Goal: Task Accomplishment & Management: Manage account settings

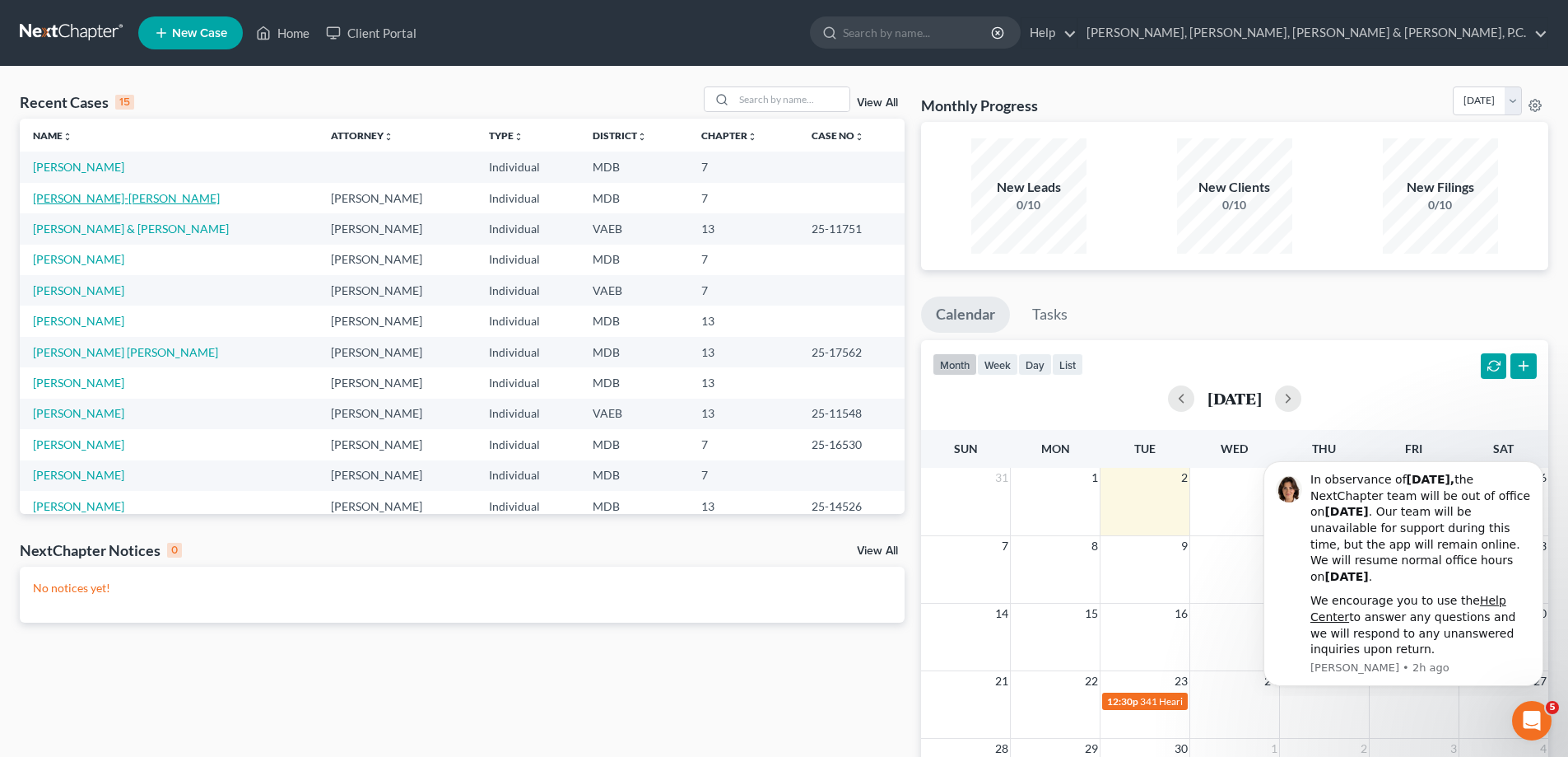
click at [110, 196] on link "[PERSON_NAME]-[PERSON_NAME]" at bounding box center [126, 197] width 187 height 14
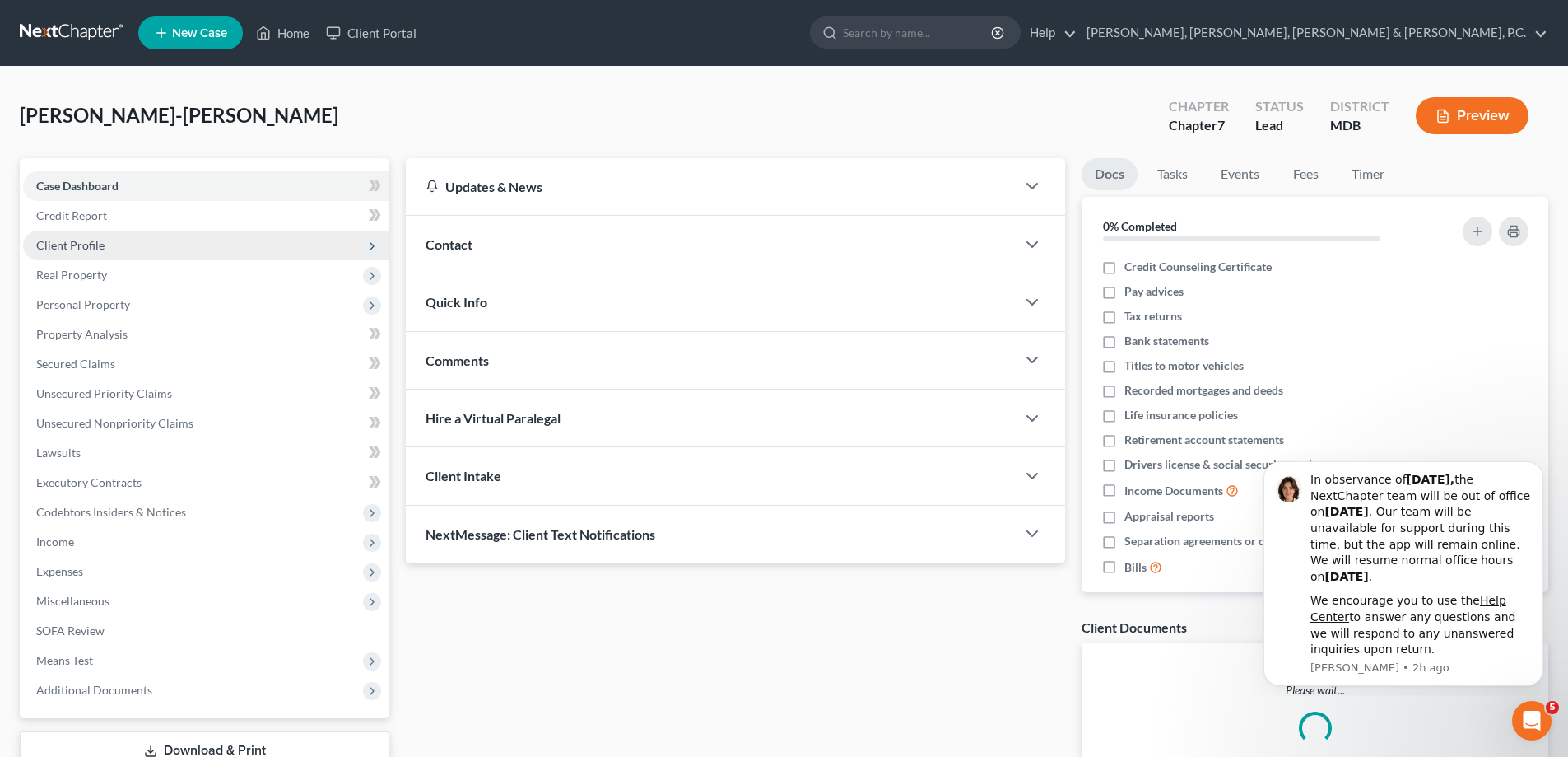
click at [88, 239] on span "Client Profile" at bounding box center [70, 245] width 68 height 14
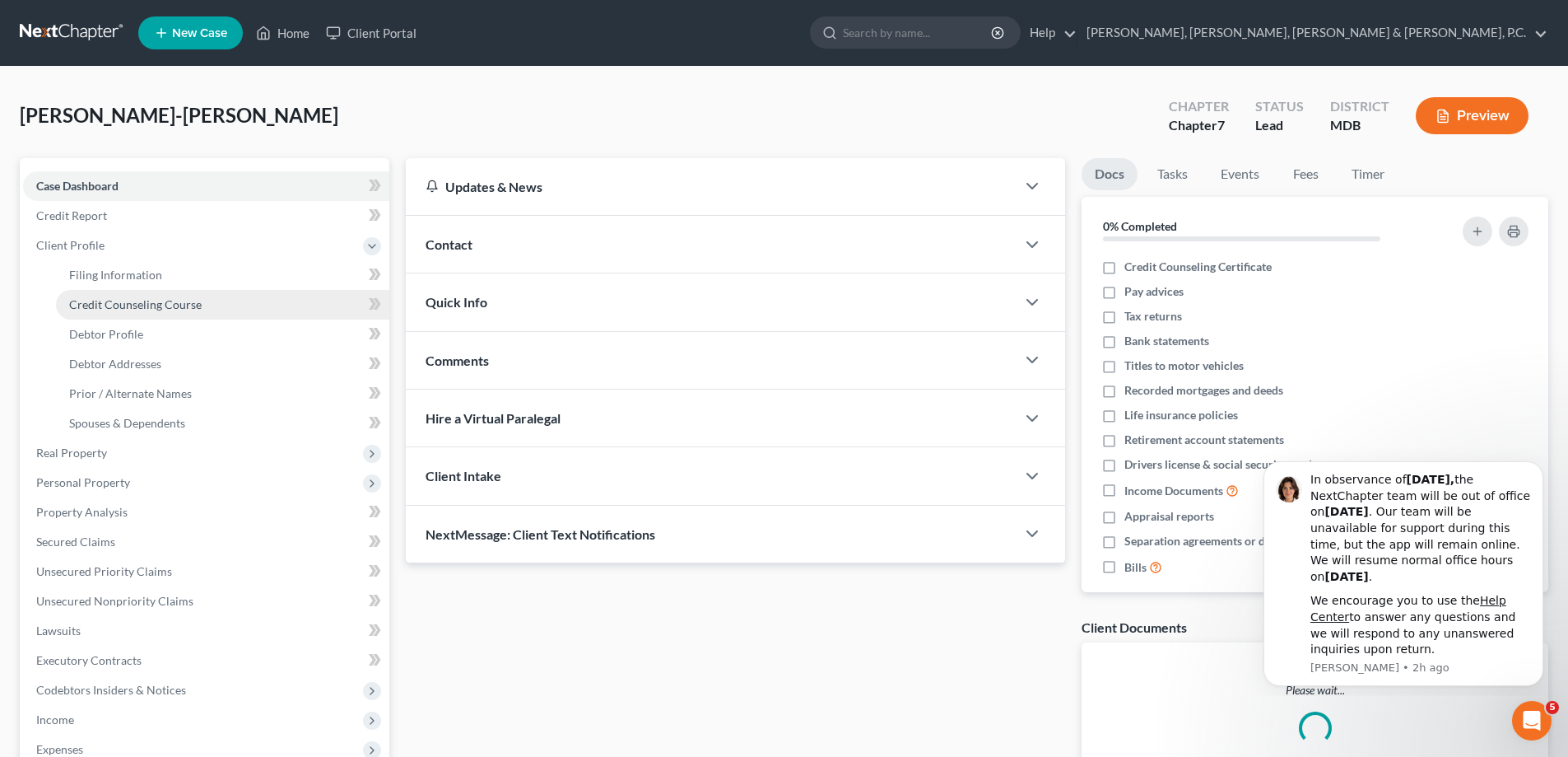
click at [108, 306] on span "Credit Counseling Course" at bounding box center [135, 304] width 132 height 14
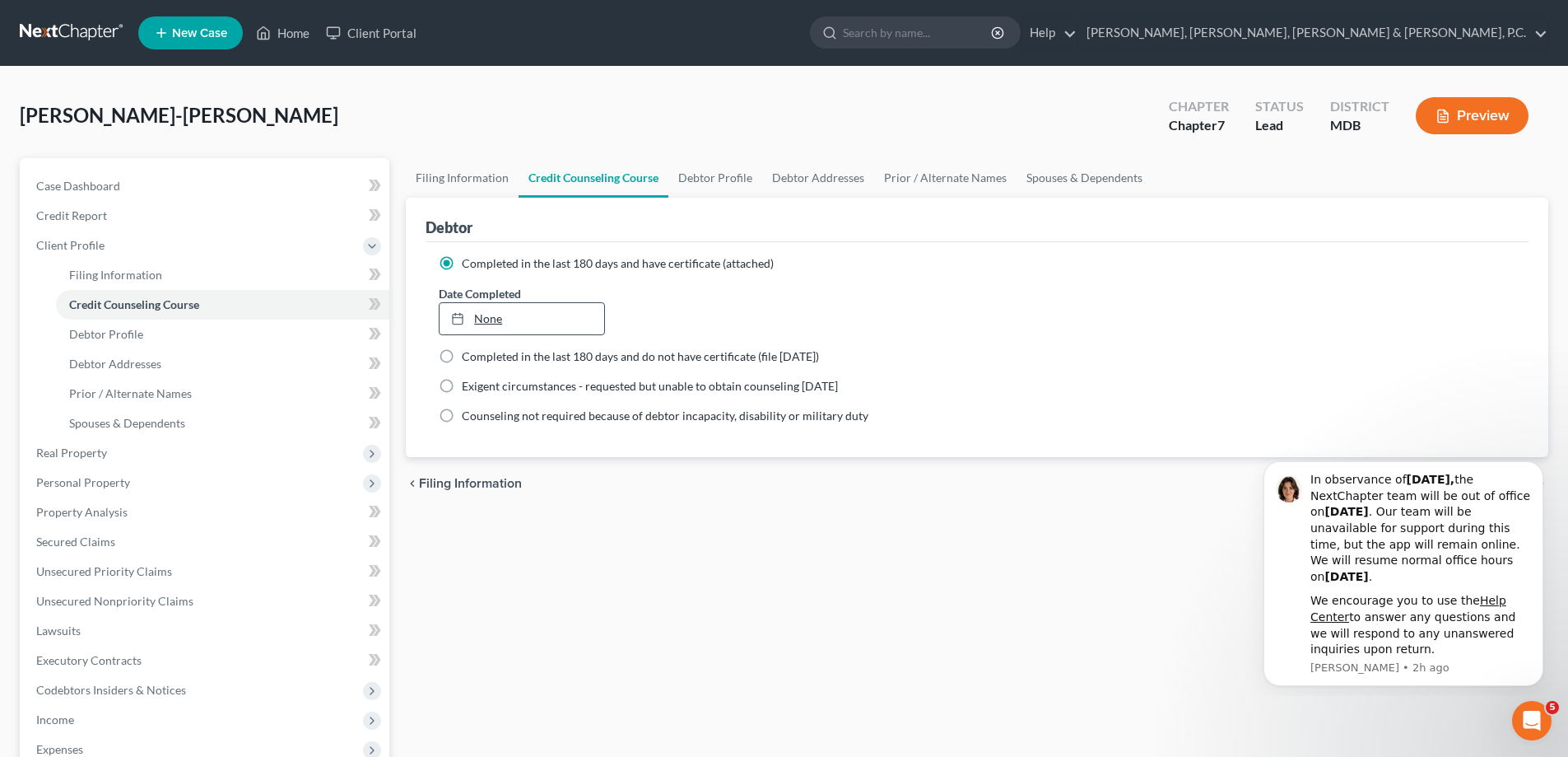
click at [452, 316] on icon at bounding box center [457, 319] width 13 height 13
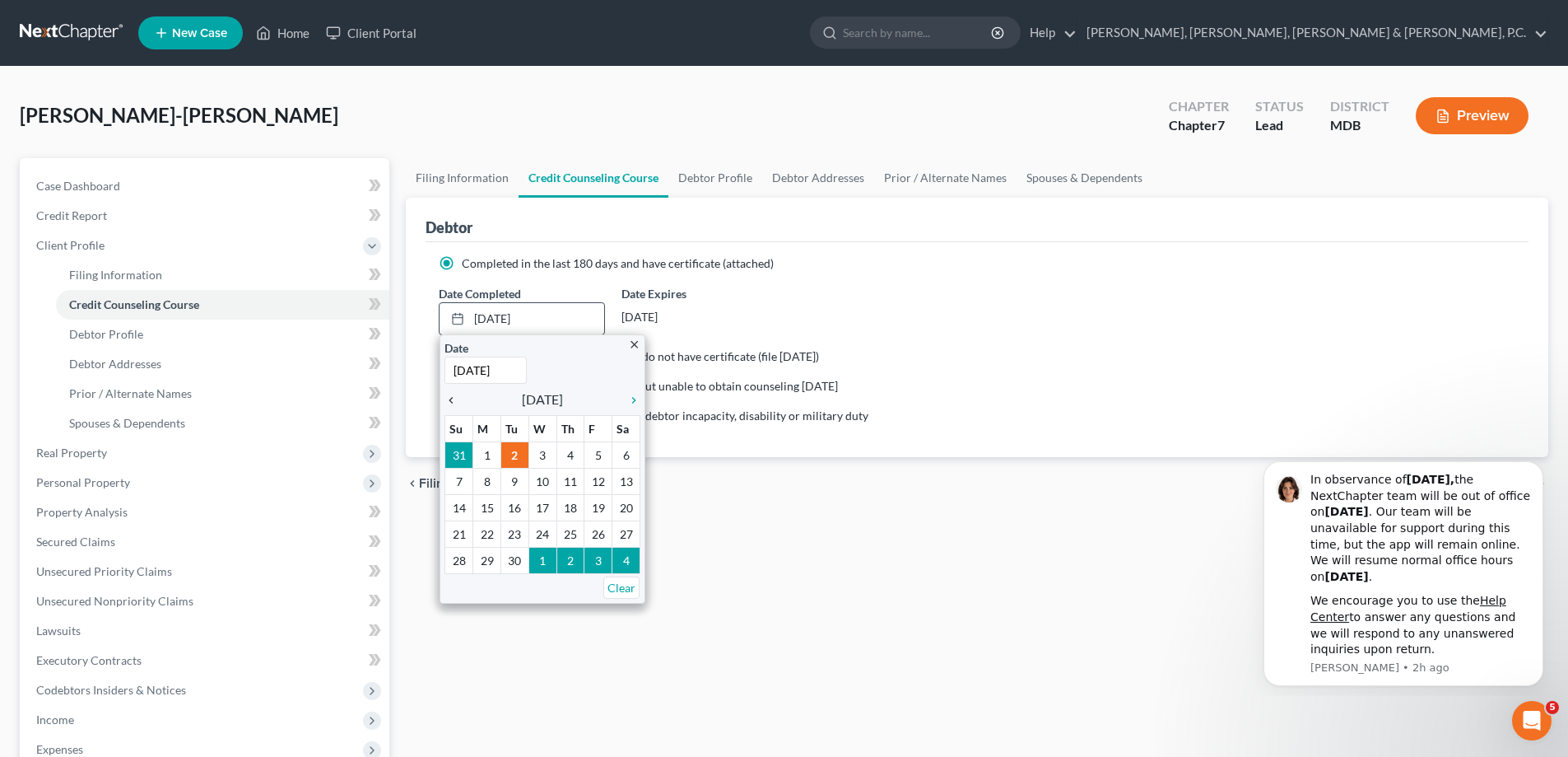
click at [452, 398] on icon "chevron_left" at bounding box center [455, 400] width 21 height 13
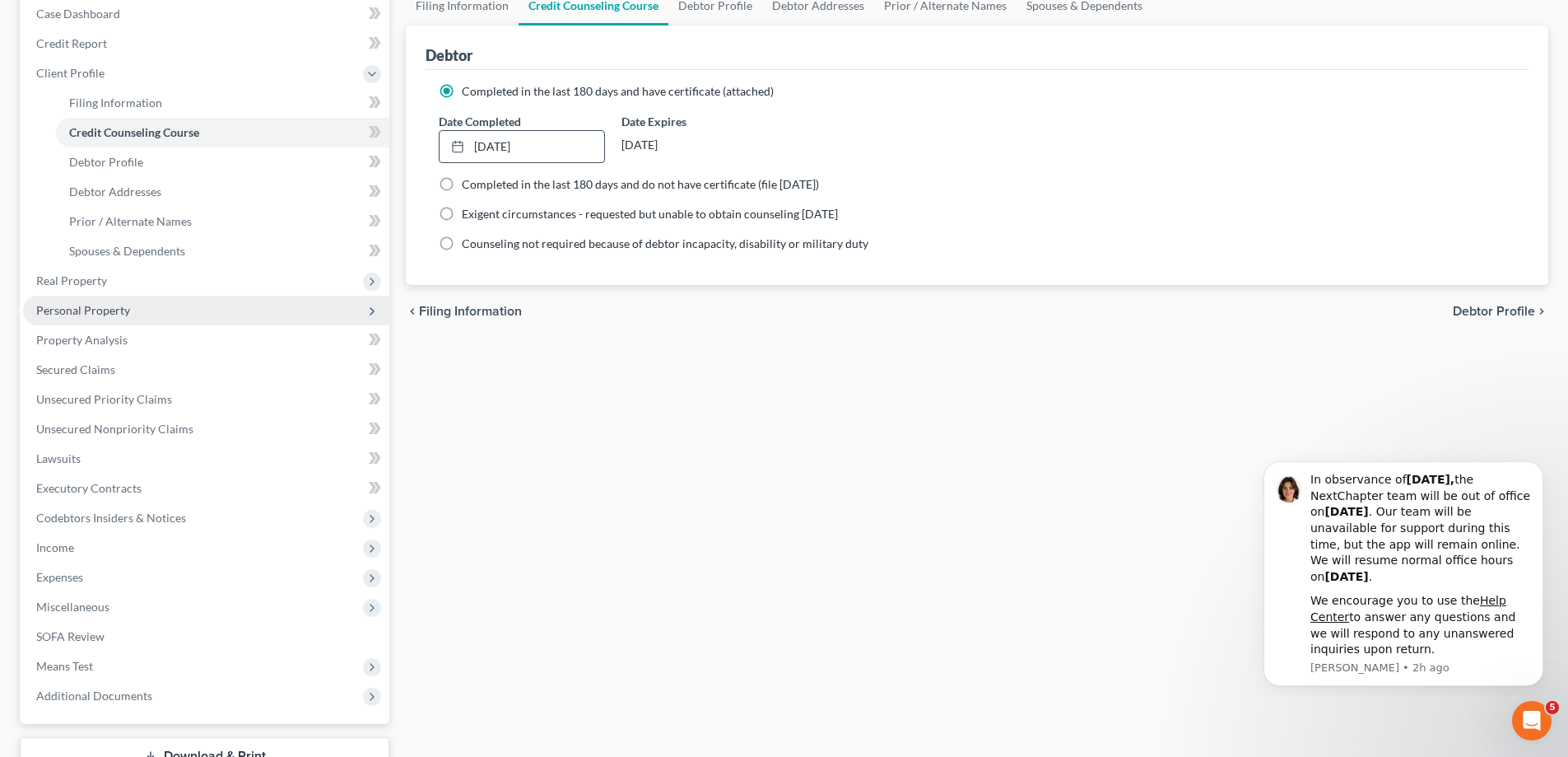
scroll to position [297, 0]
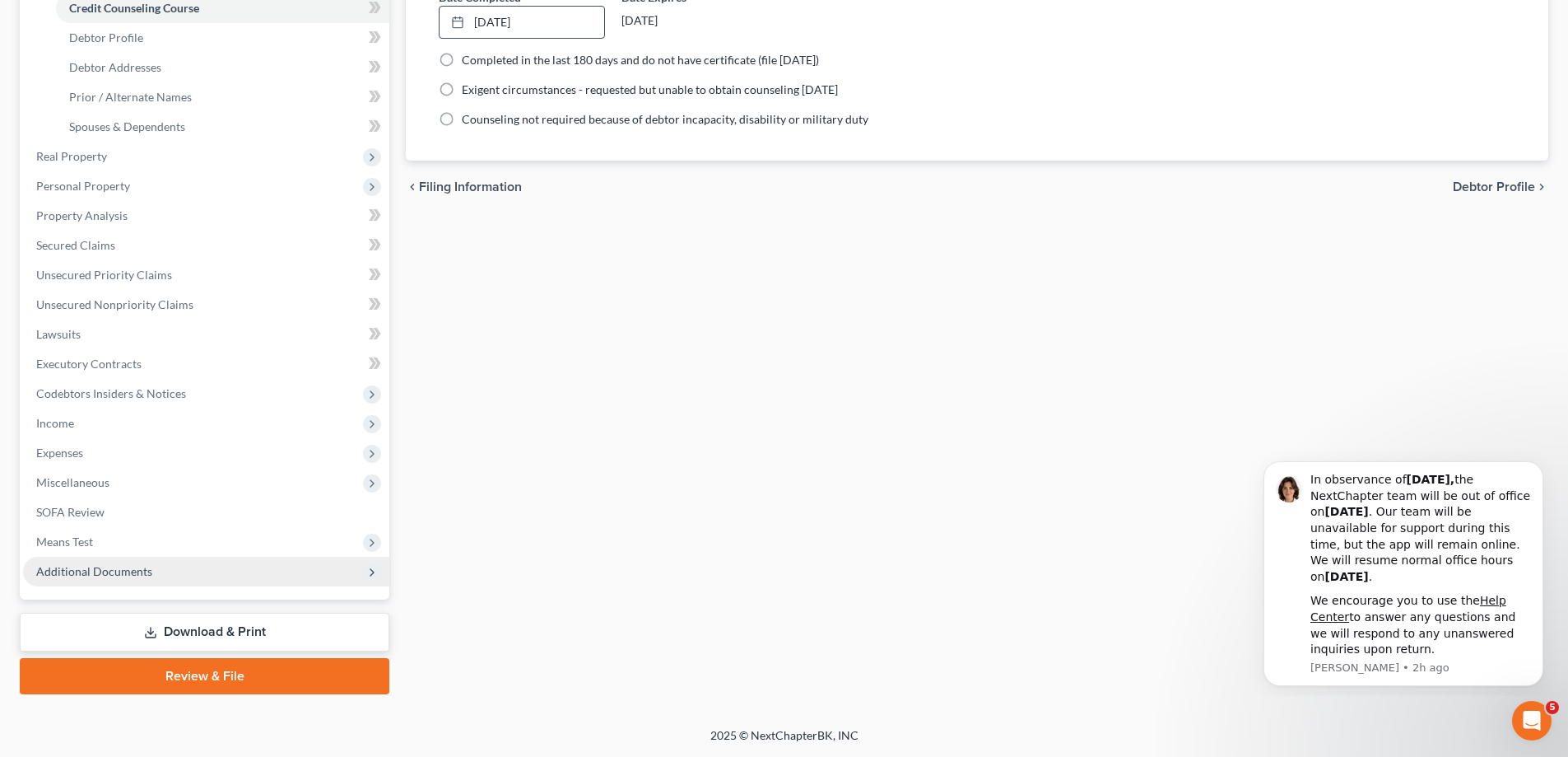
click at [108, 561] on span "Additional Documents" at bounding box center [205, 572] width 366 height 29
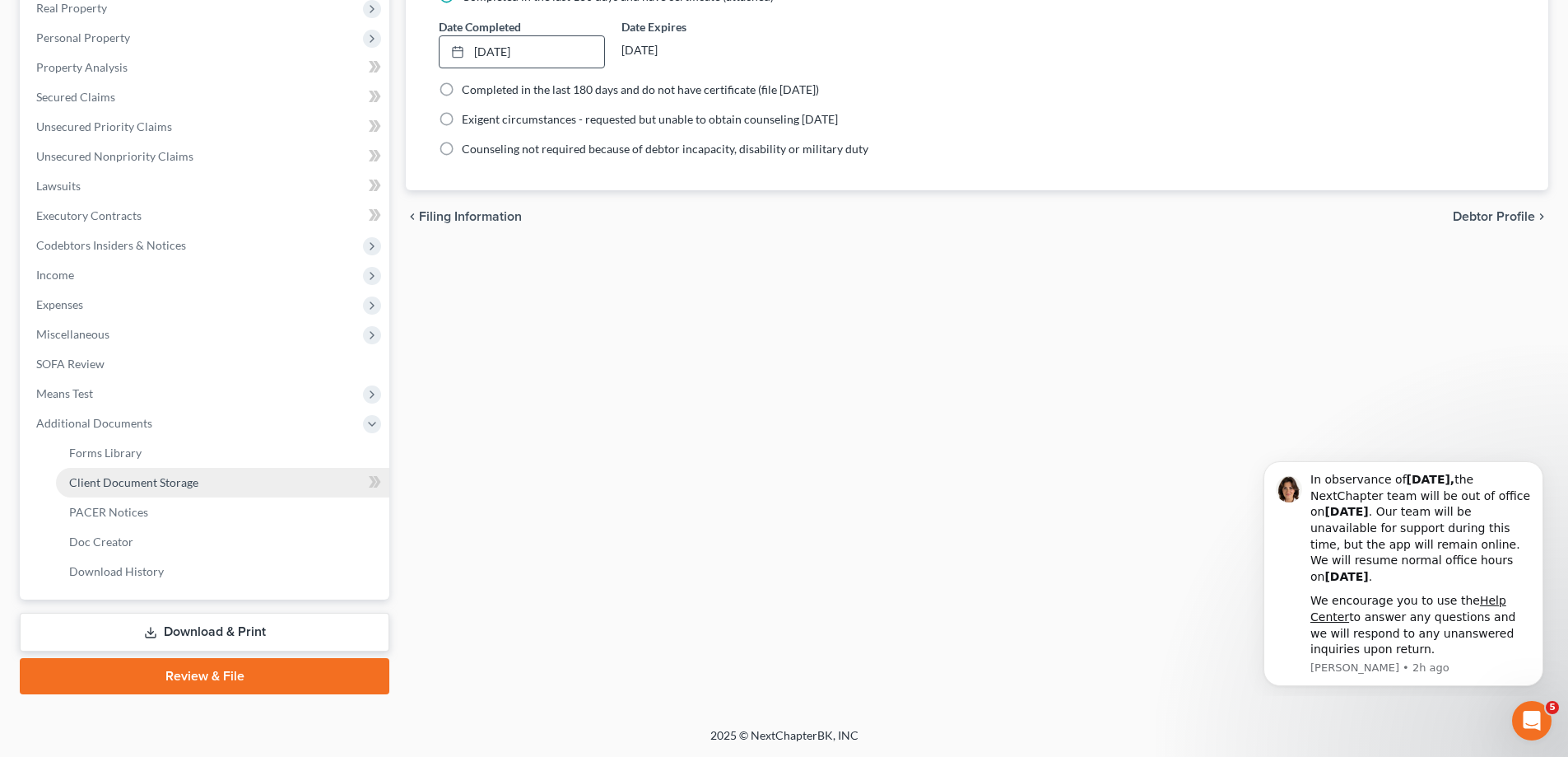
click at [140, 478] on span "Client Document Storage" at bounding box center [134, 481] width 130 height 14
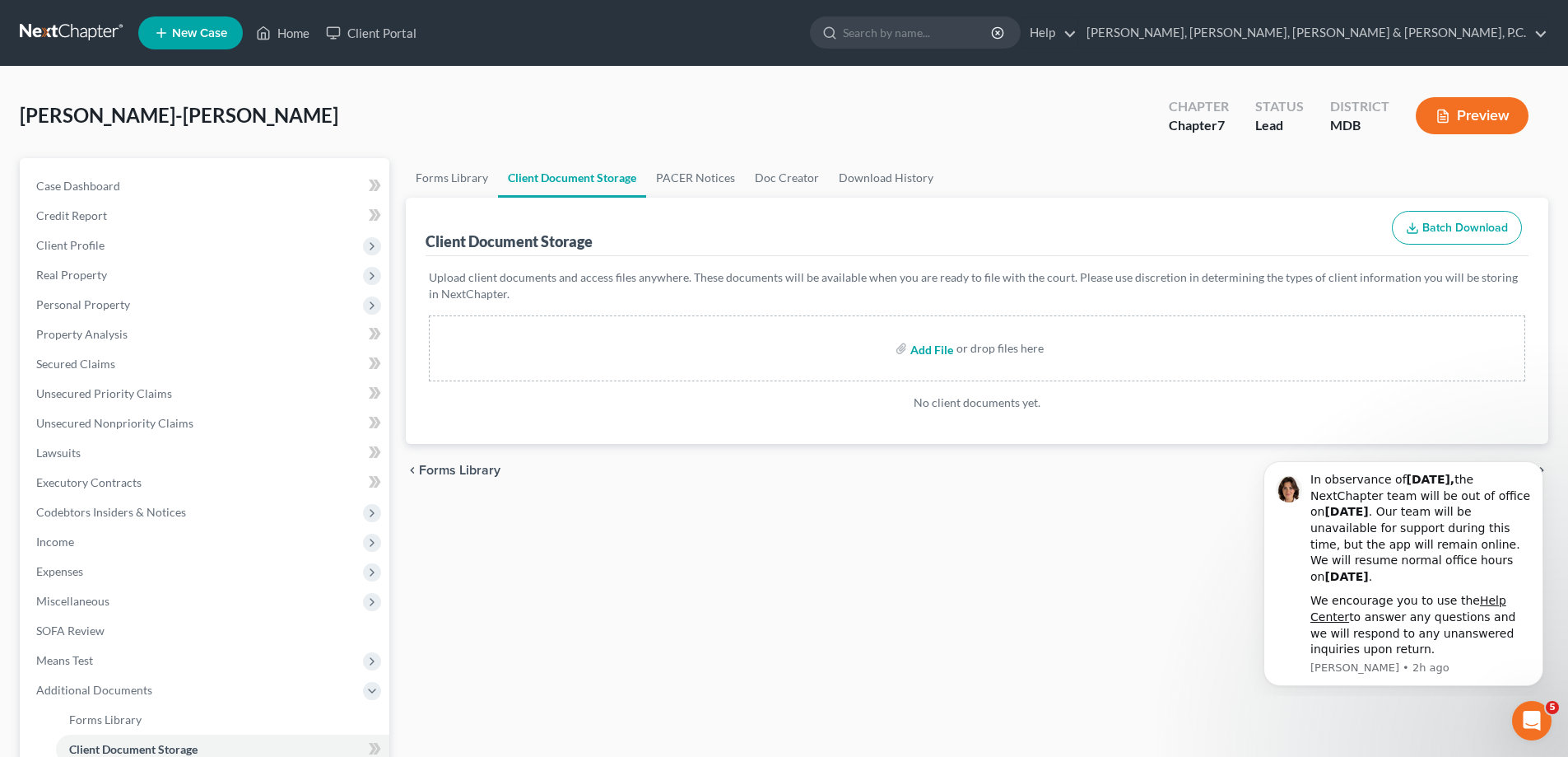
click at [918, 353] on input "file" at bounding box center [930, 348] width 39 height 29
type input "C:\fakepath\Certificate of Counseling.[PERSON_NAME]-El.pdf"
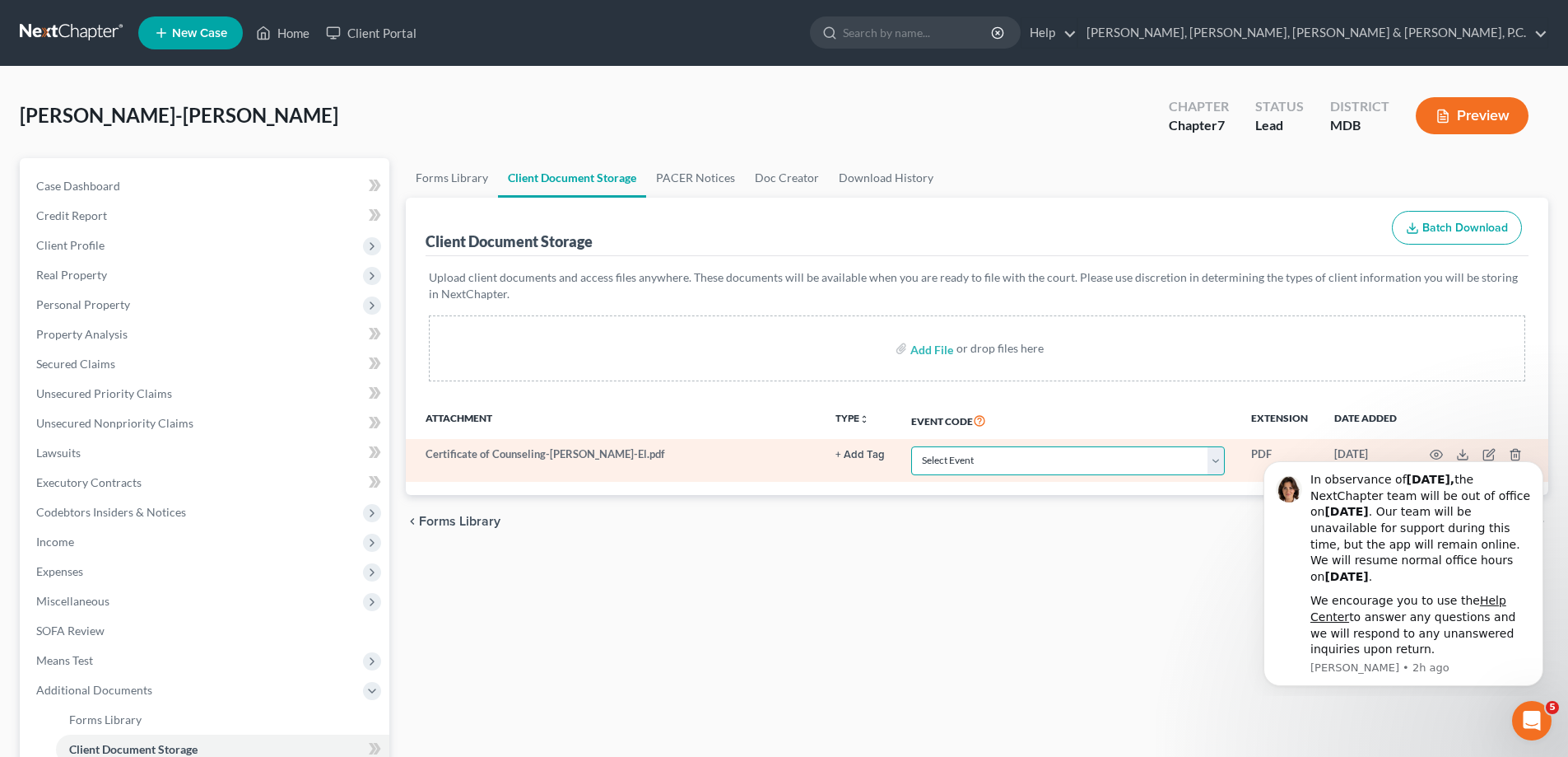
click at [980, 451] on select "Select Event Affidavit Affidavit of Adequate Protection and Lease Payments Affi…" at bounding box center [1069, 461] width 314 height 29
select select "14"
click at [912, 447] on select "Select Event Affidavit Affidavit of Adequate Protection and Lease Payments Affi…" at bounding box center [1069, 461] width 314 height 29
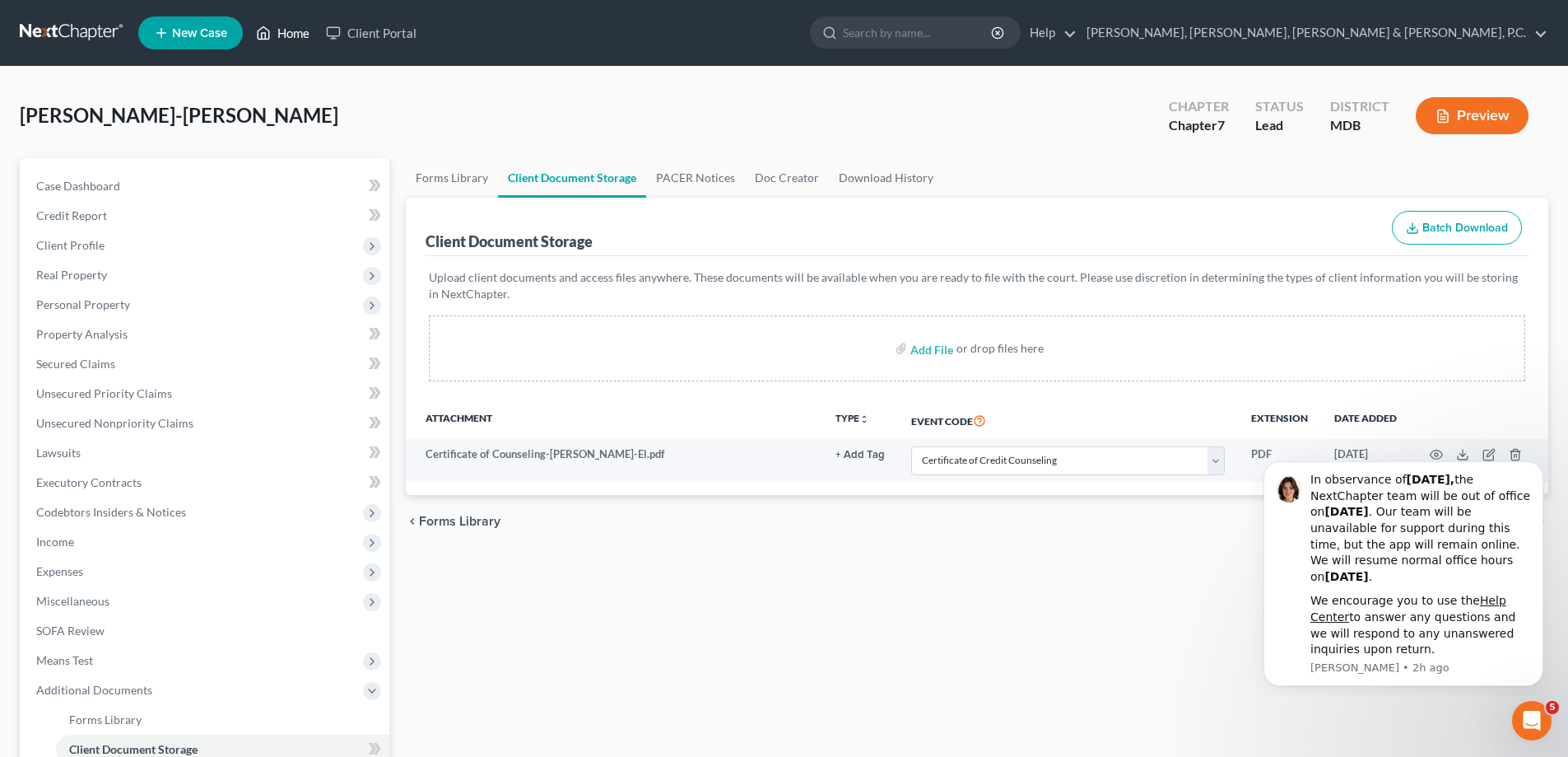
click at [298, 30] on link "Home" at bounding box center [283, 33] width 70 height 29
